Goal: Task Accomplishment & Management: Manage account settings

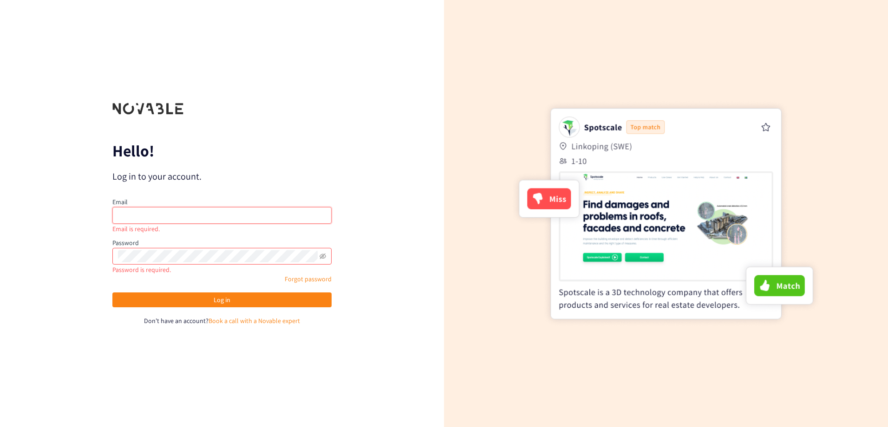
type input "[PERSON_NAME][EMAIL_ADDRESS][PERSON_NAME][DOMAIN_NAME]"
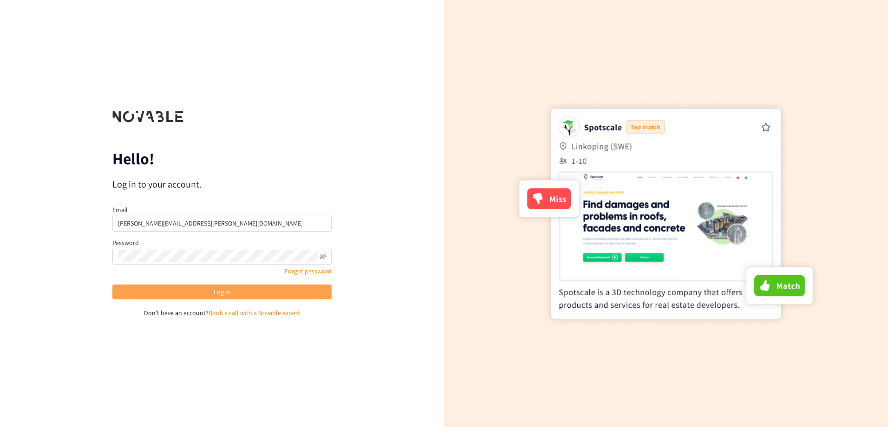
click at [213, 292] on button "Log in" at bounding box center [221, 292] width 219 height 15
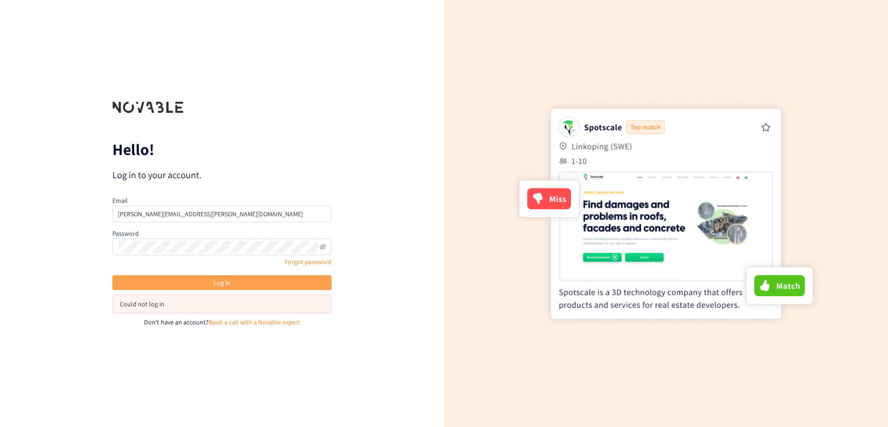
click at [170, 283] on button "Log in" at bounding box center [221, 282] width 219 height 15
click at [255, 286] on button "Log in" at bounding box center [221, 282] width 219 height 15
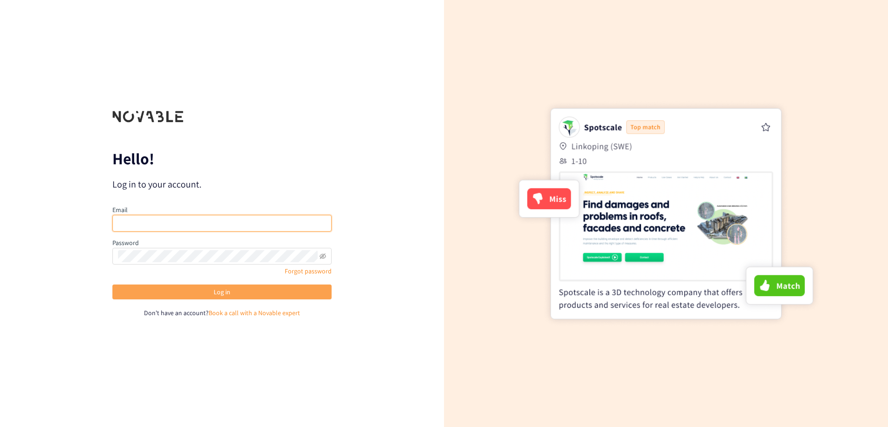
type input "[PERSON_NAME][EMAIL_ADDRESS][PERSON_NAME][DOMAIN_NAME]"
click at [215, 292] on span "Log in" at bounding box center [222, 292] width 17 height 10
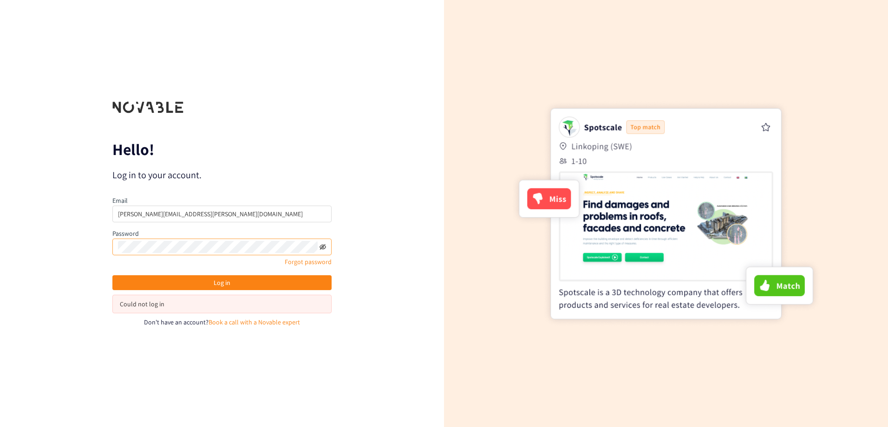
click at [322, 249] on icon "eye-invisible" at bounding box center [322, 247] width 7 height 6
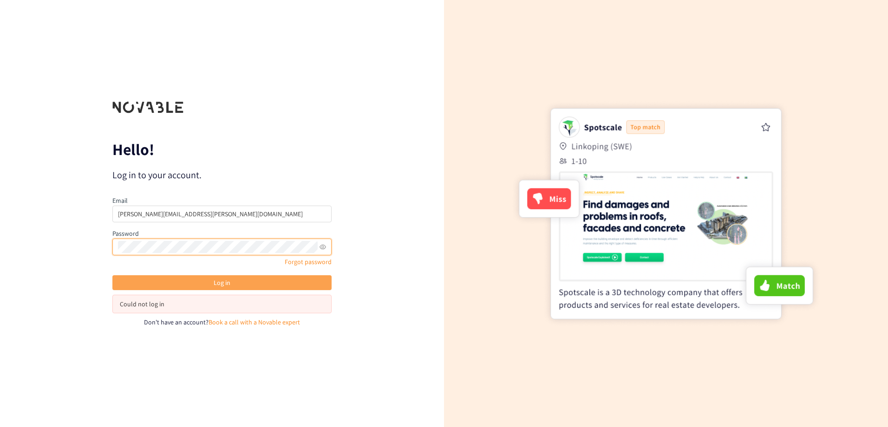
click at [233, 284] on button "Log in" at bounding box center [221, 282] width 219 height 15
click at [233, 283] on button "Log in" at bounding box center [221, 282] width 219 height 15
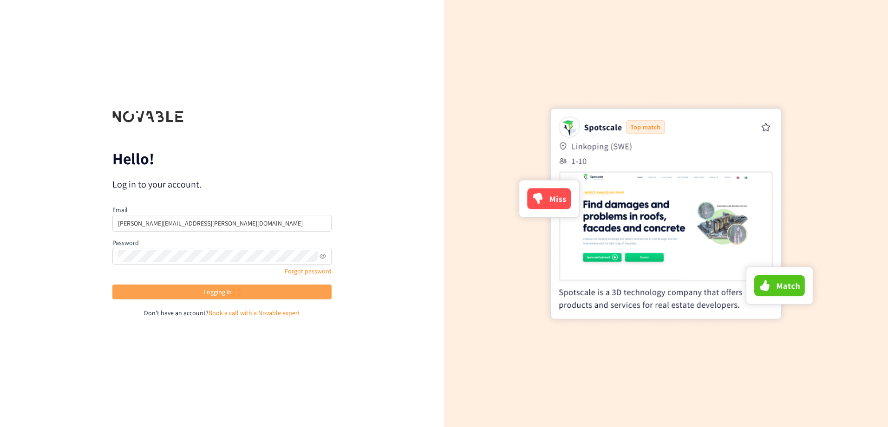
click at [275, 294] on div "Logging in" at bounding box center [221, 295] width 219 height 20
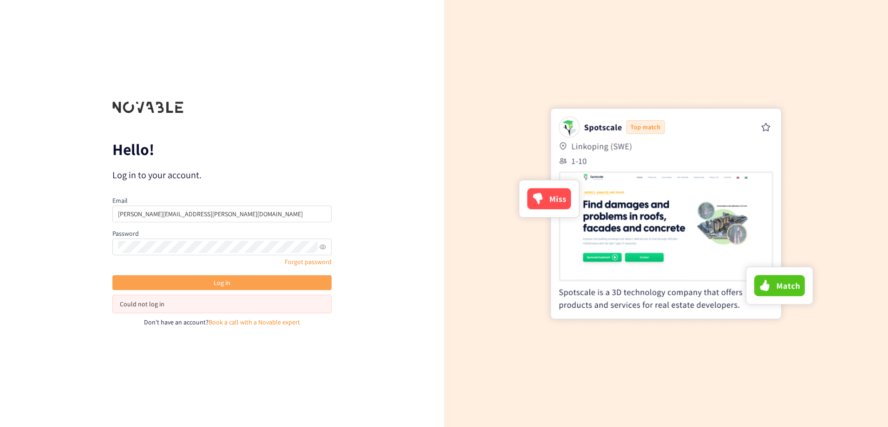
click at [206, 283] on button "Log in" at bounding box center [221, 282] width 219 height 15
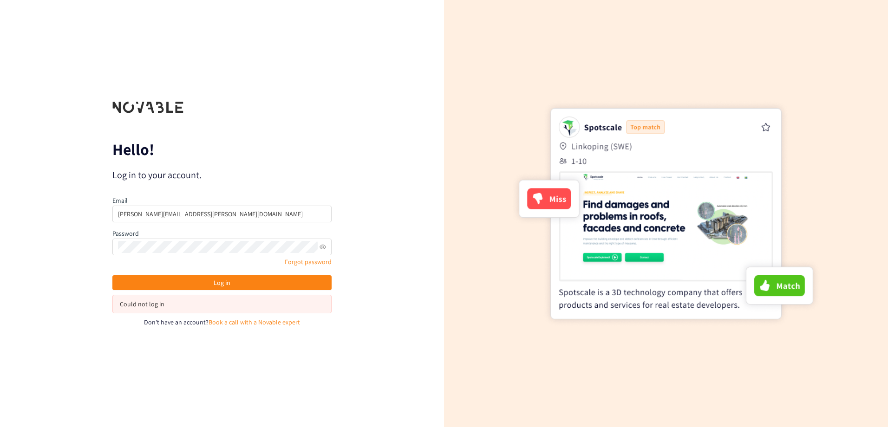
click at [265, 280] on button "Log in" at bounding box center [221, 282] width 219 height 15
